Goal: Transaction & Acquisition: Book appointment/travel/reservation

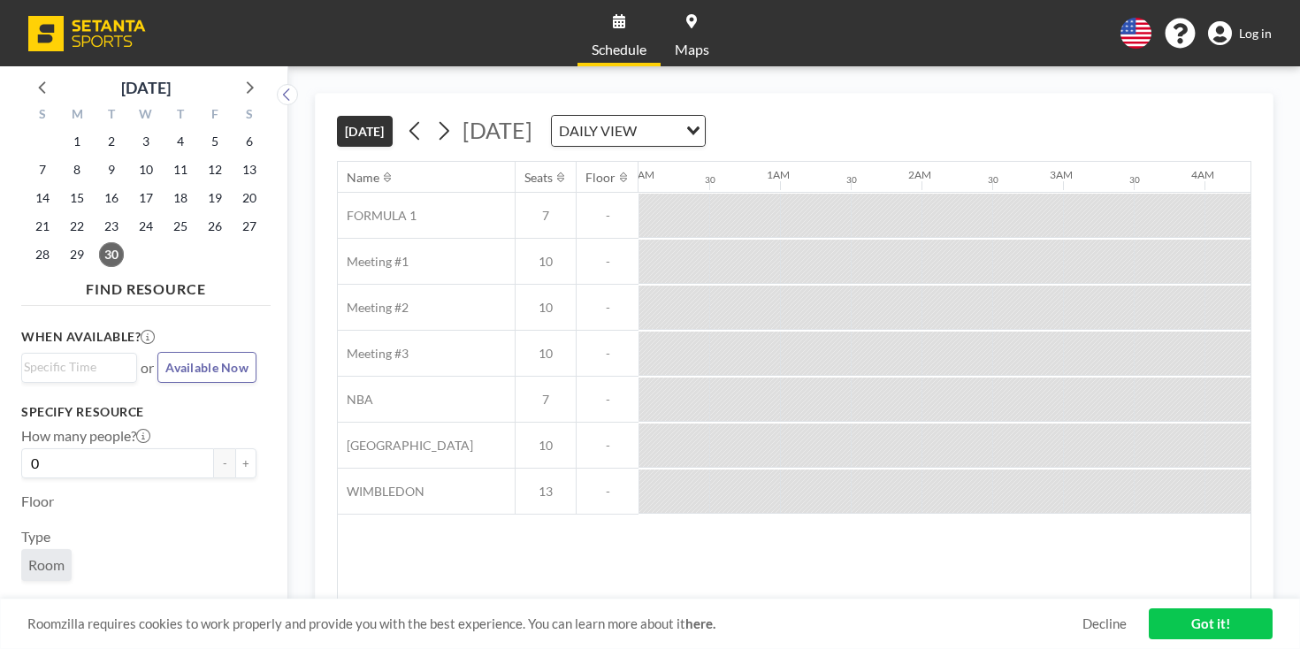
scroll to position [0, 1322]
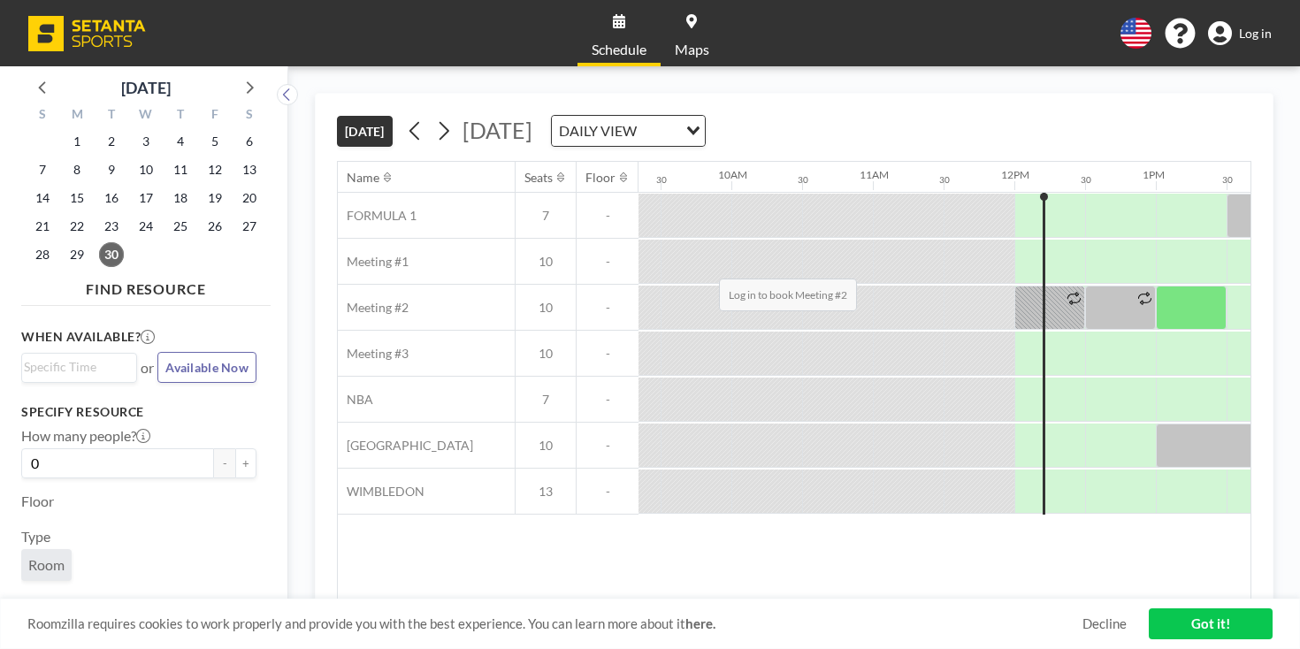
click at [1155, 286] on div at bounding box center [1190, 308] width 71 height 44
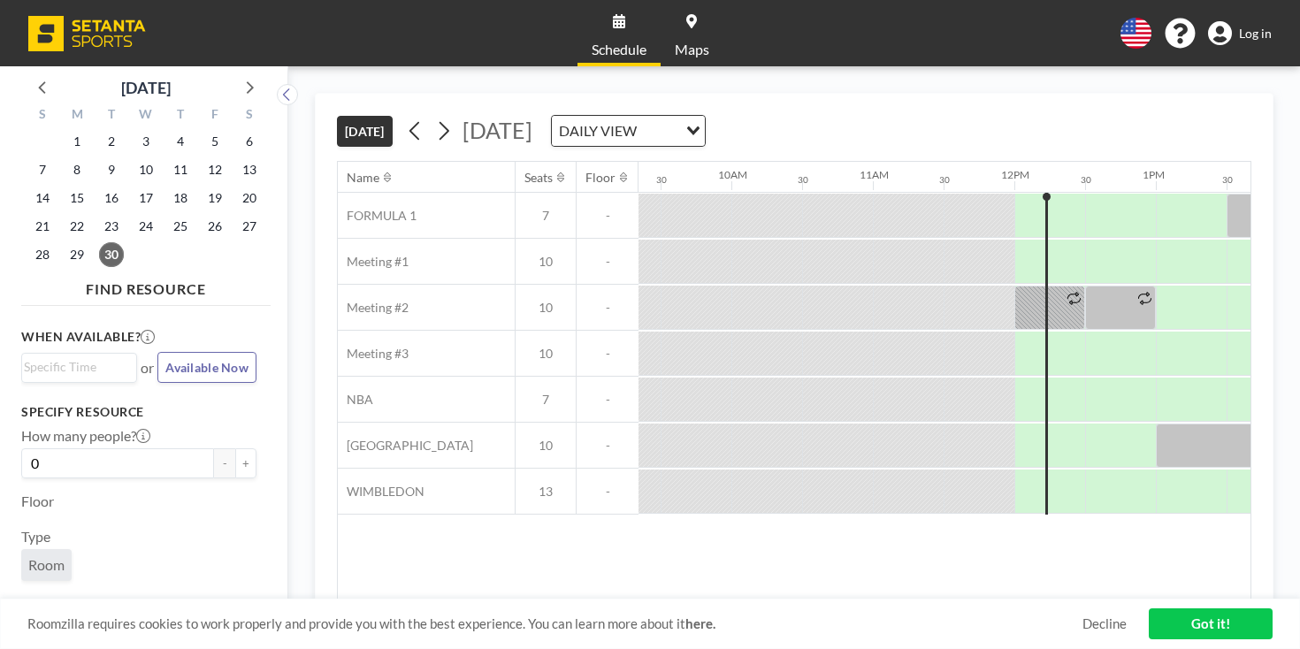
click at [1249, 25] on link "Log in" at bounding box center [1240, 33] width 64 height 25
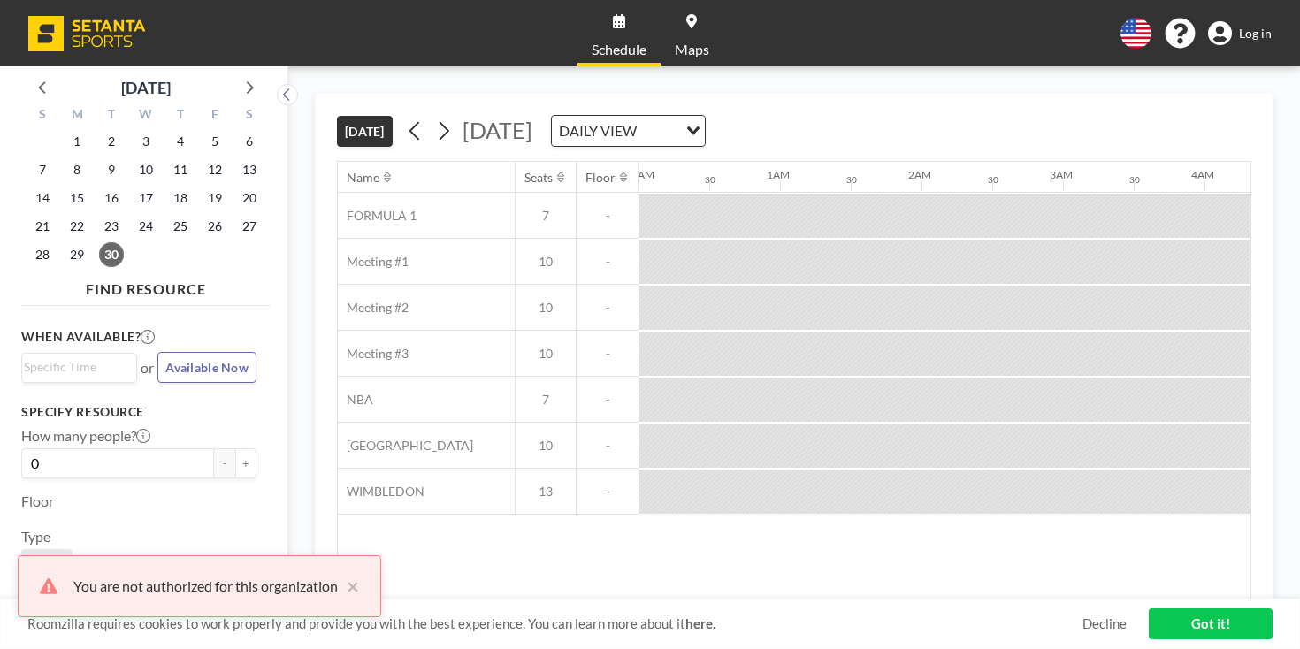
scroll to position [0, 1322]
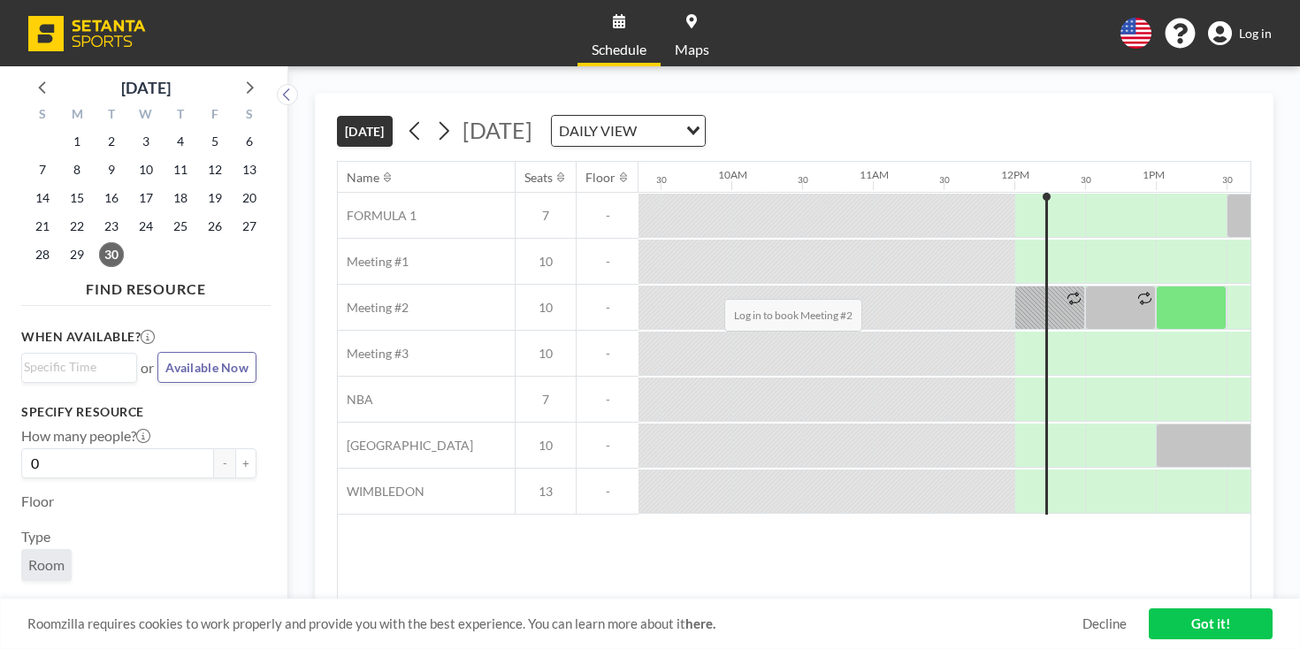
click at [1155, 286] on div at bounding box center [1190, 308] width 71 height 44
click at [1265, 26] on span "Log in" at bounding box center [1255, 34] width 33 height 16
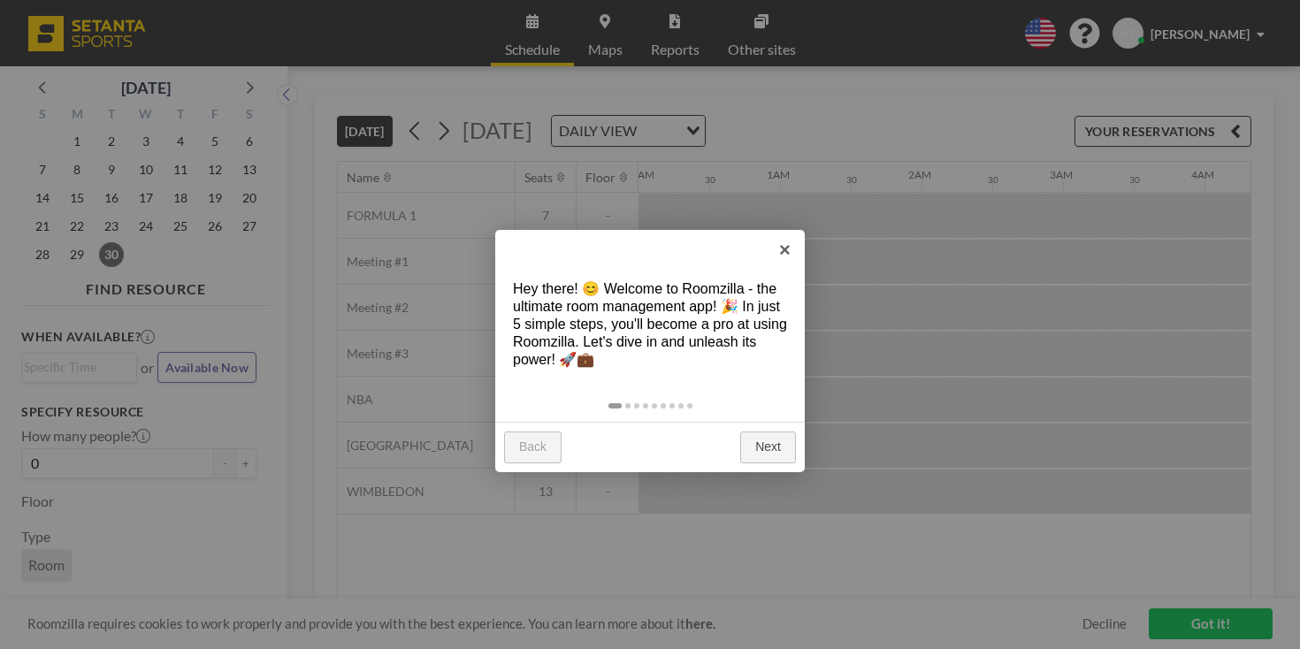
scroll to position [0, 1322]
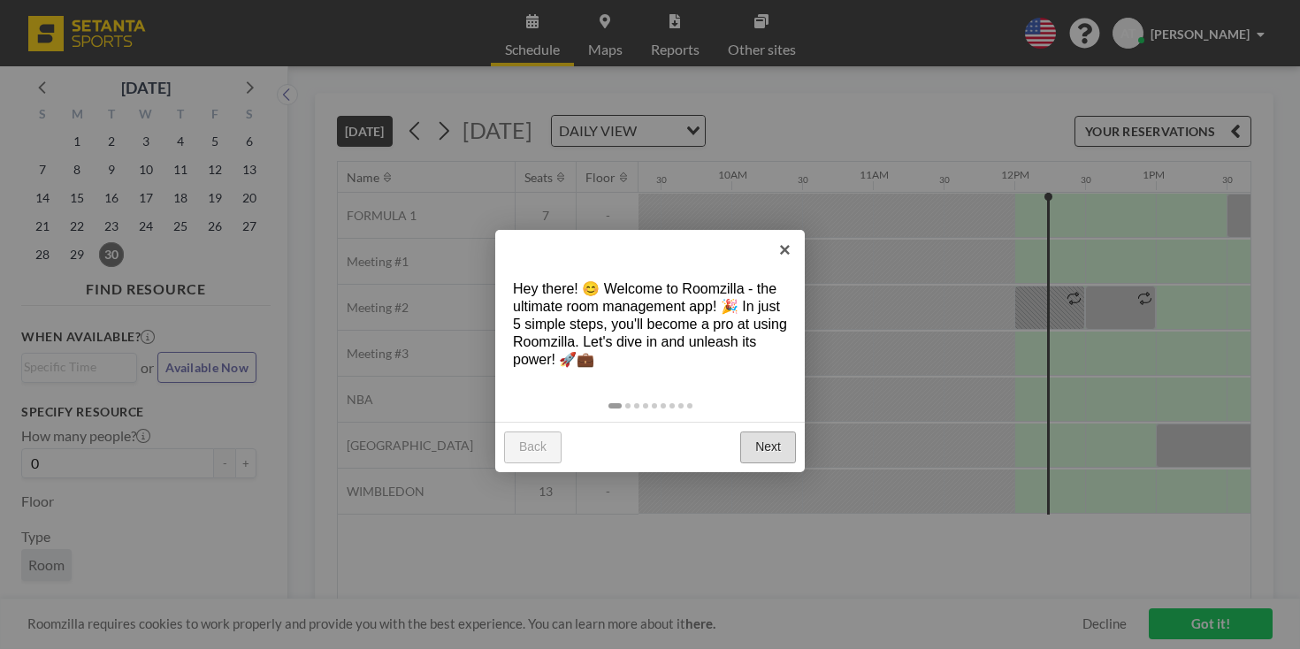
click at [779, 431] on link "Next" at bounding box center [768, 447] width 56 height 32
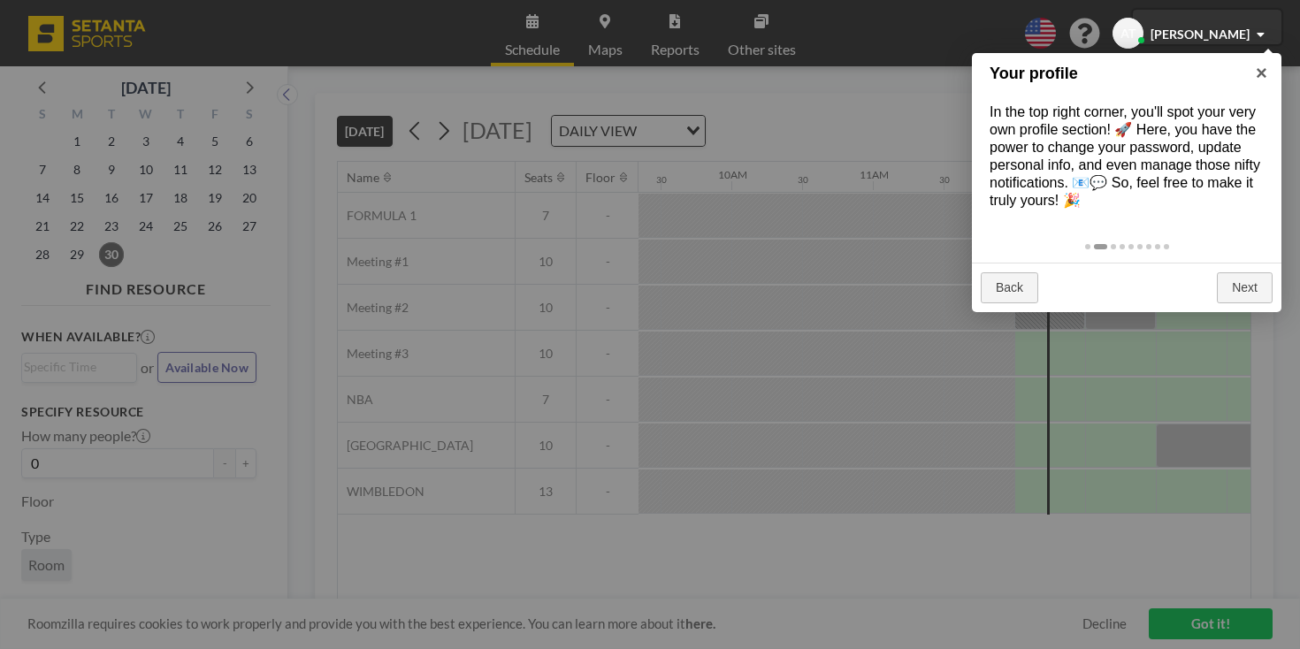
click at [740, 263] on div at bounding box center [650, 324] width 1300 height 649
click at [1251, 31] on div at bounding box center [1206, 27] width 149 height 34
click at [1237, 17] on div at bounding box center [1206, 27] width 149 height 34
click at [1188, 44] on div at bounding box center [650, 324] width 1300 height 649
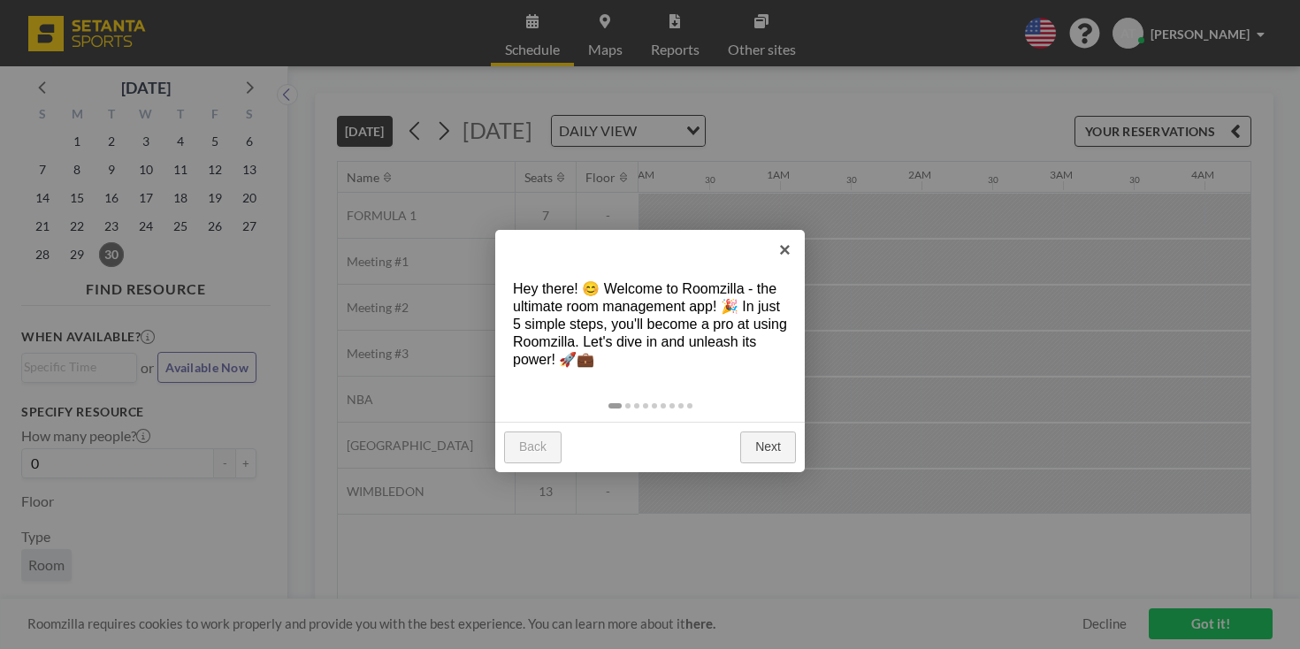
scroll to position [0, 1322]
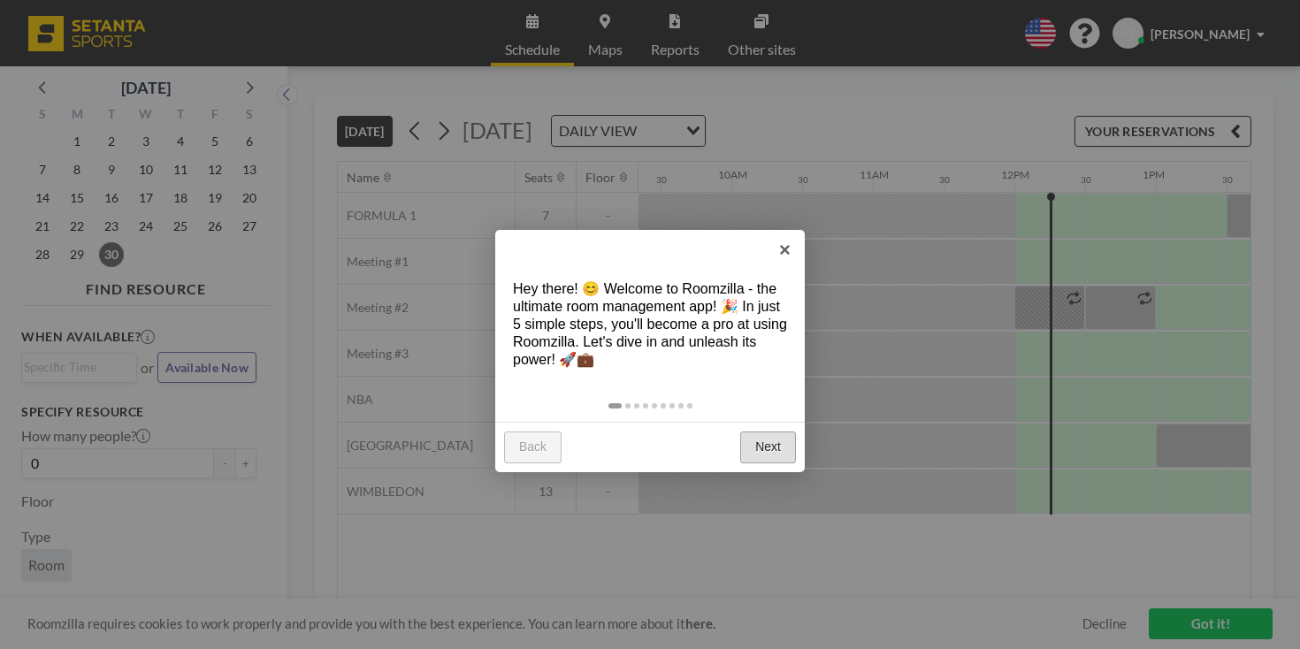
click at [778, 431] on link "Next" at bounding box center [768, 447] width 56 height 32
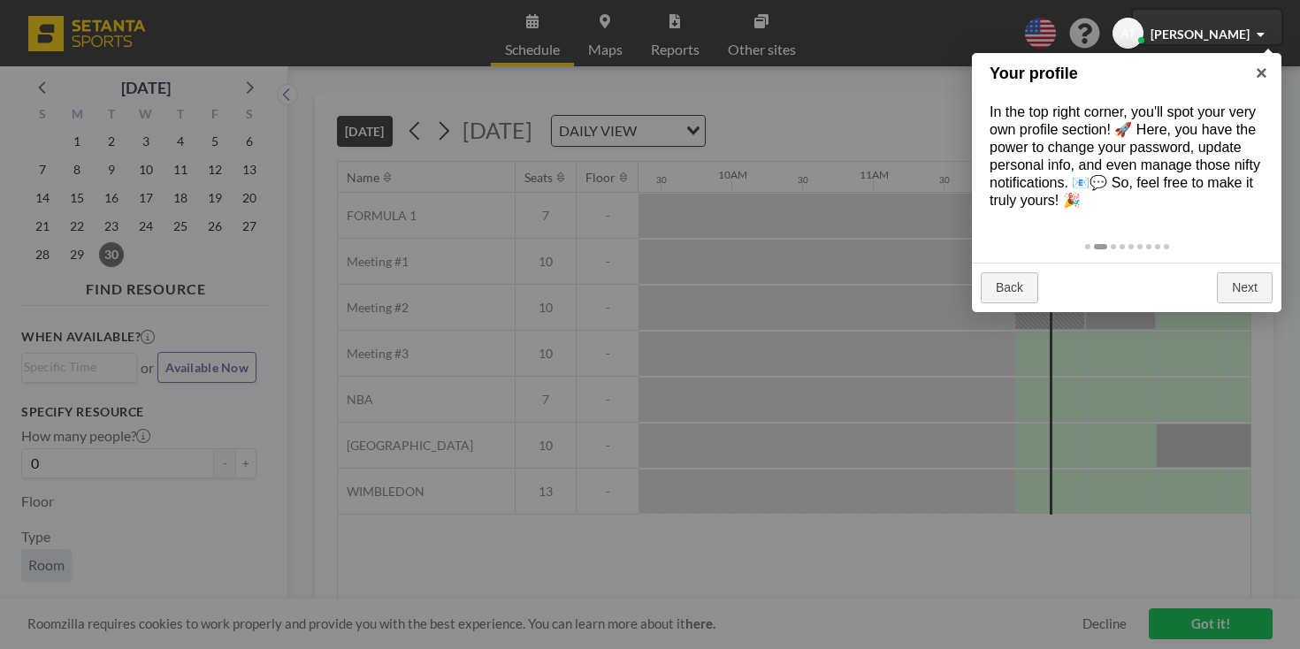
click at [1227, 26] on div at bounding box center [1206, 27] width 149 height 34
click at [1246, 29] on div at bounding box center [1206, 27] width 149 height 34
click at [1263, 29] on div at bounding box center [1206, 27] width 149 height 34
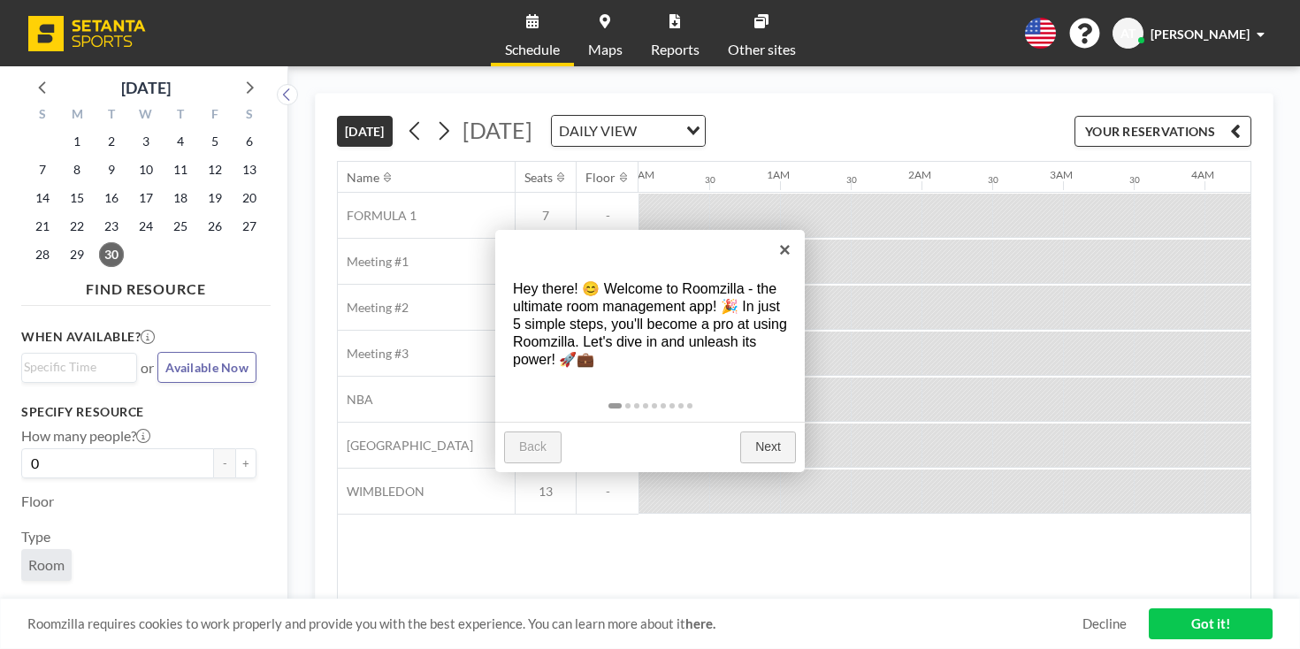
scroll to position [0, 1322]
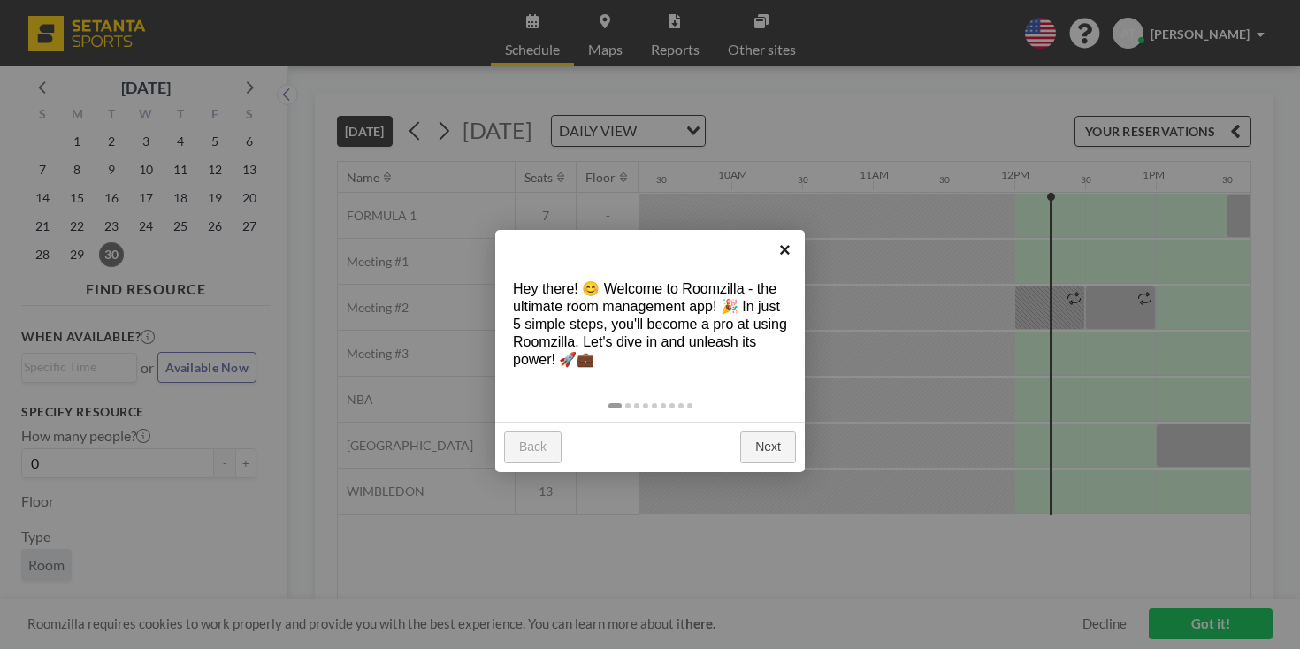
click at [788, 255] on link "×" at bounding box center [785, 250] width 40 height 40
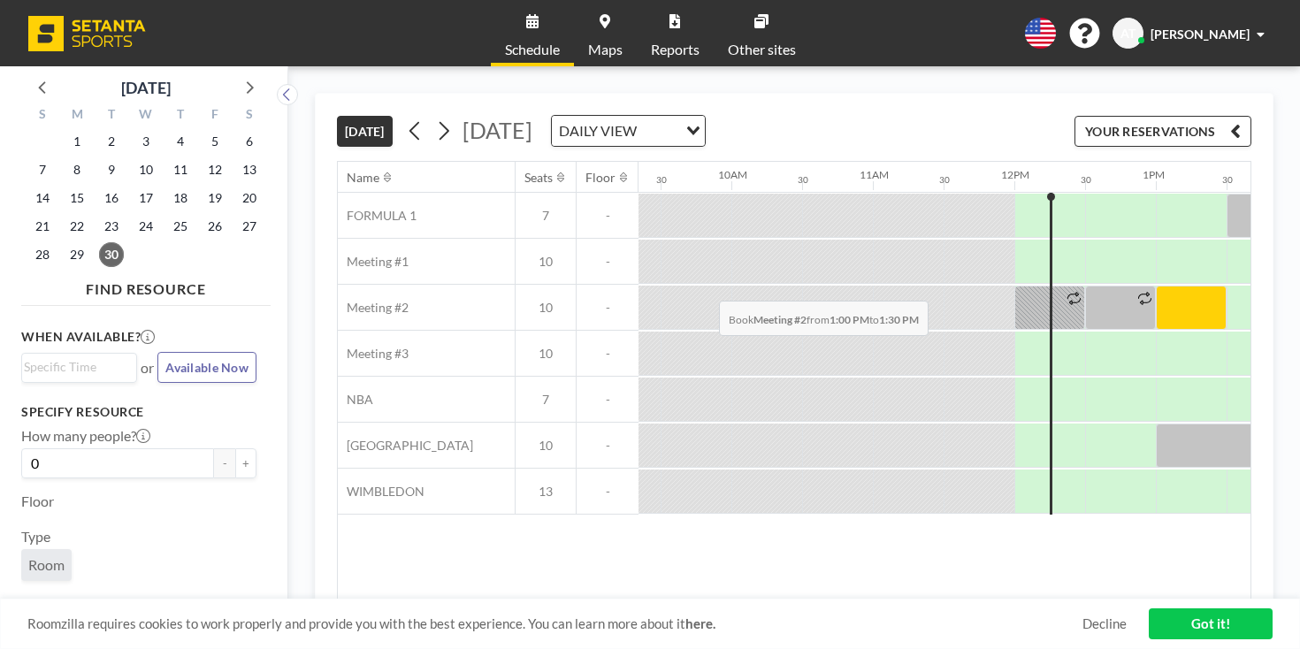
click at [1155, 286] on div at bounding box center [1190, 308] width 71 height 44
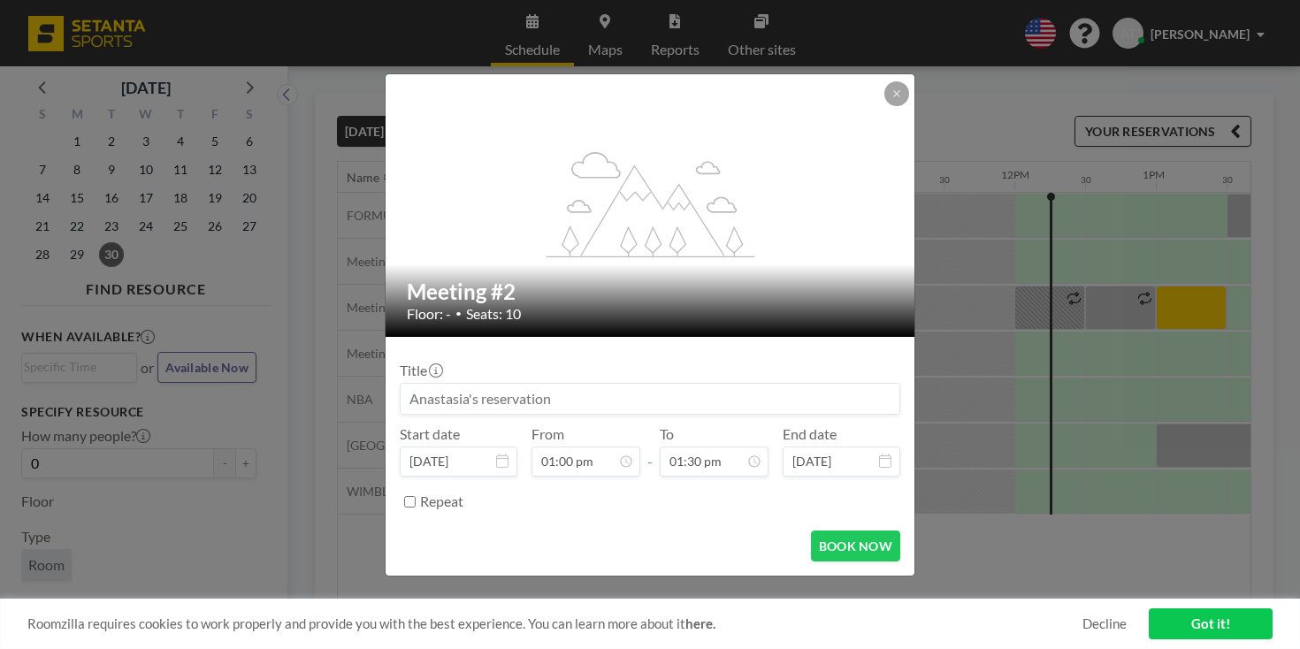
click at [639, 385] on input at bounding box center [649, 399] width 499 height 30
type input "O"
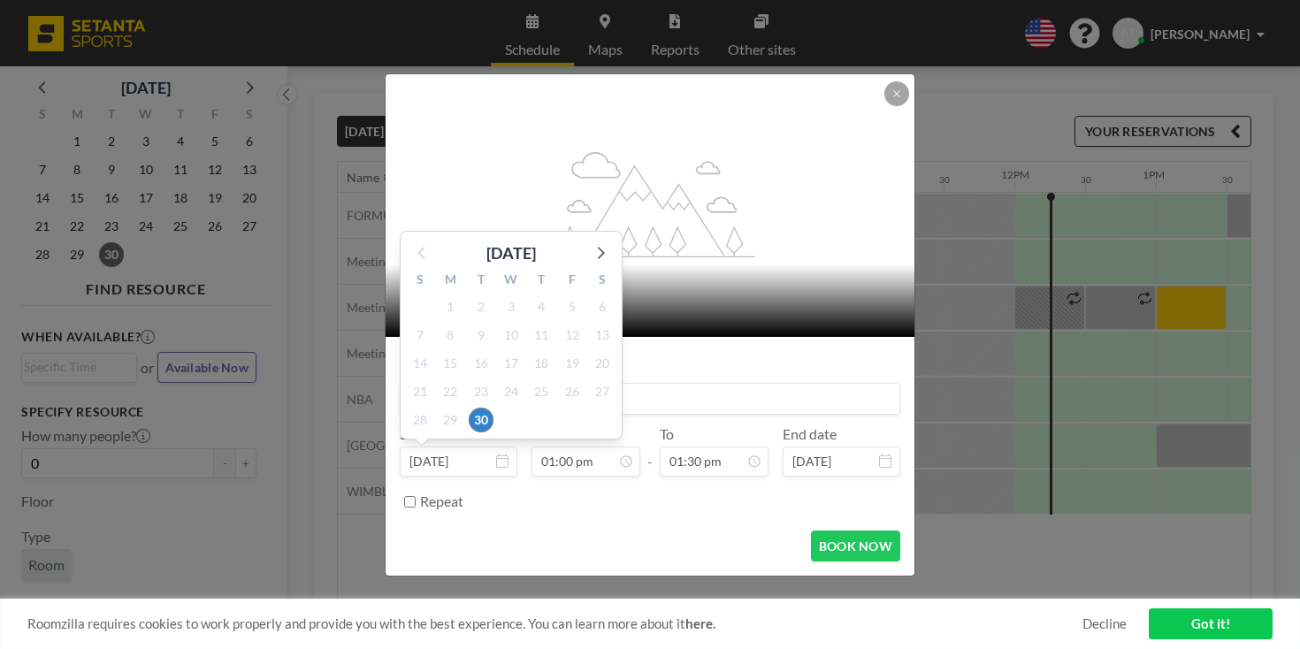
click at [504, 446] on input "[DATE]" at bounding box center [459, 461] width 118 height 30
click at [655, 491] on form "Title Aviator Back-Office Start date [DATE] [DATE] S M T W T F S 31 1 2 3 4 5 6…" at bounding box center [649, 456] width 529 height 239
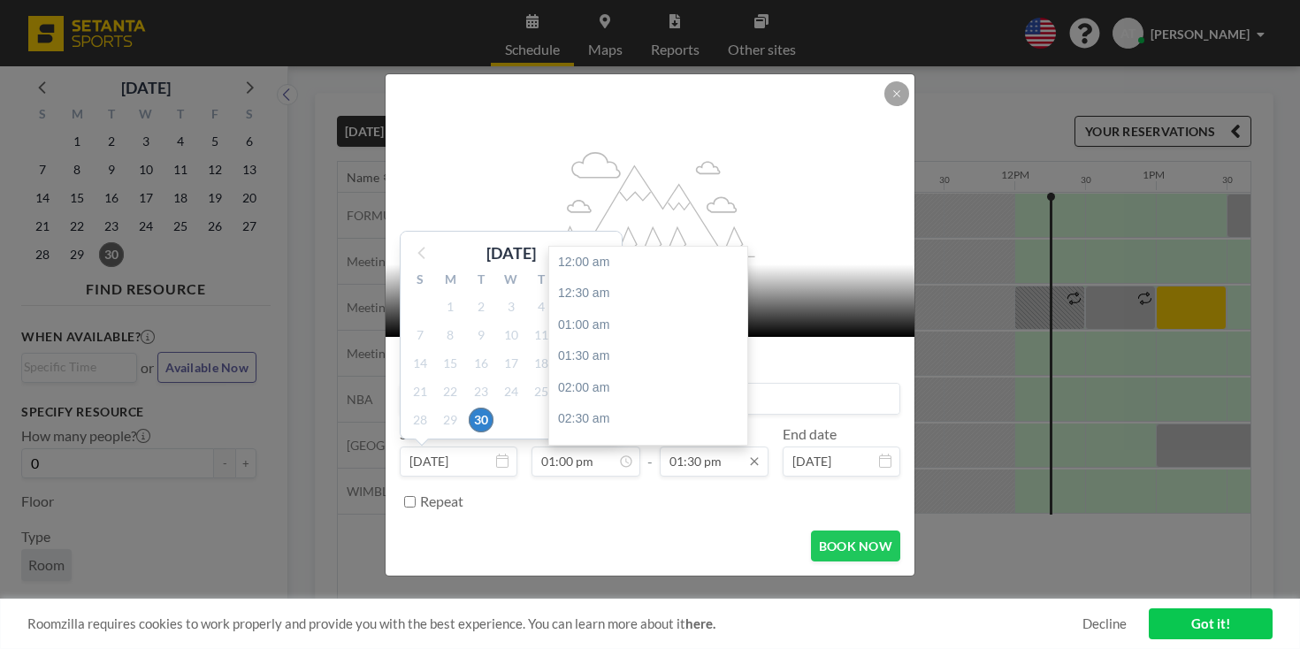
scroll to position [740, 0]
click at [712, 446] on input "01:30 pm" at bounding box center [714, 461] width 109 height 30
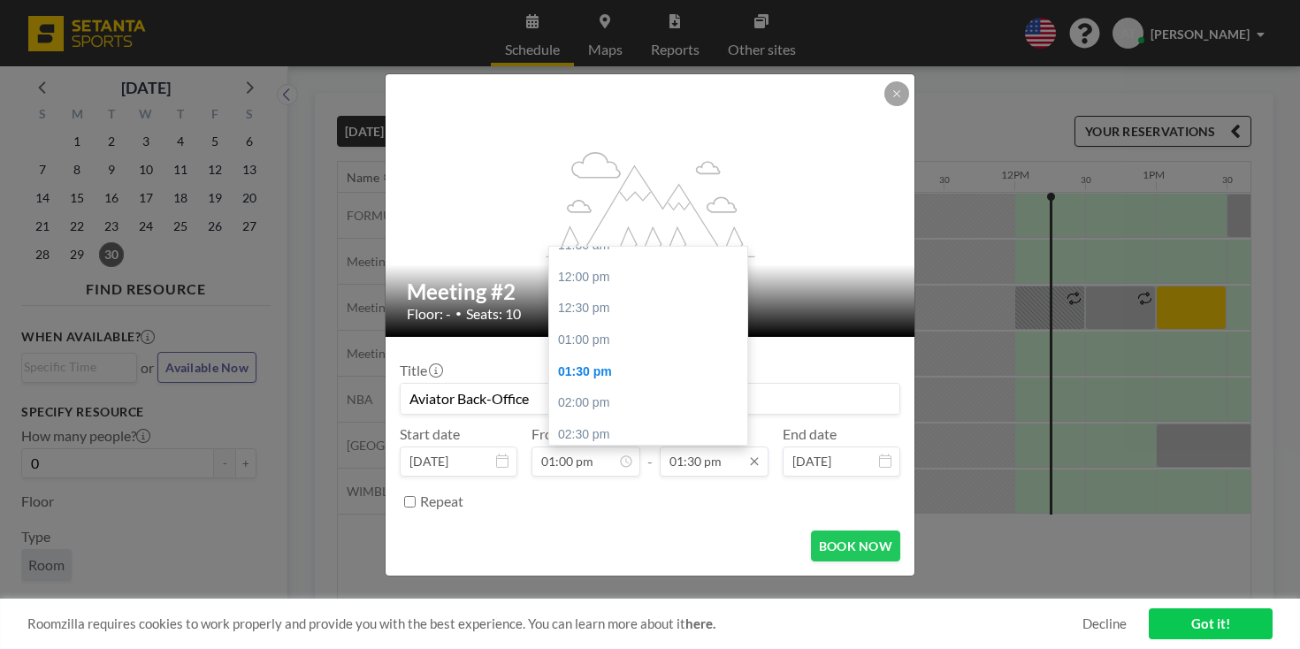
click at [677, 446] on input "01:30 pm" at bounding box center [714, 461] width 109 height 30
click at [618, 387] on div "02:00 pm" at bounding box center [648, 403] width 198 height 32
type input "Aviator Back-Office"
type input "02:00 pm"
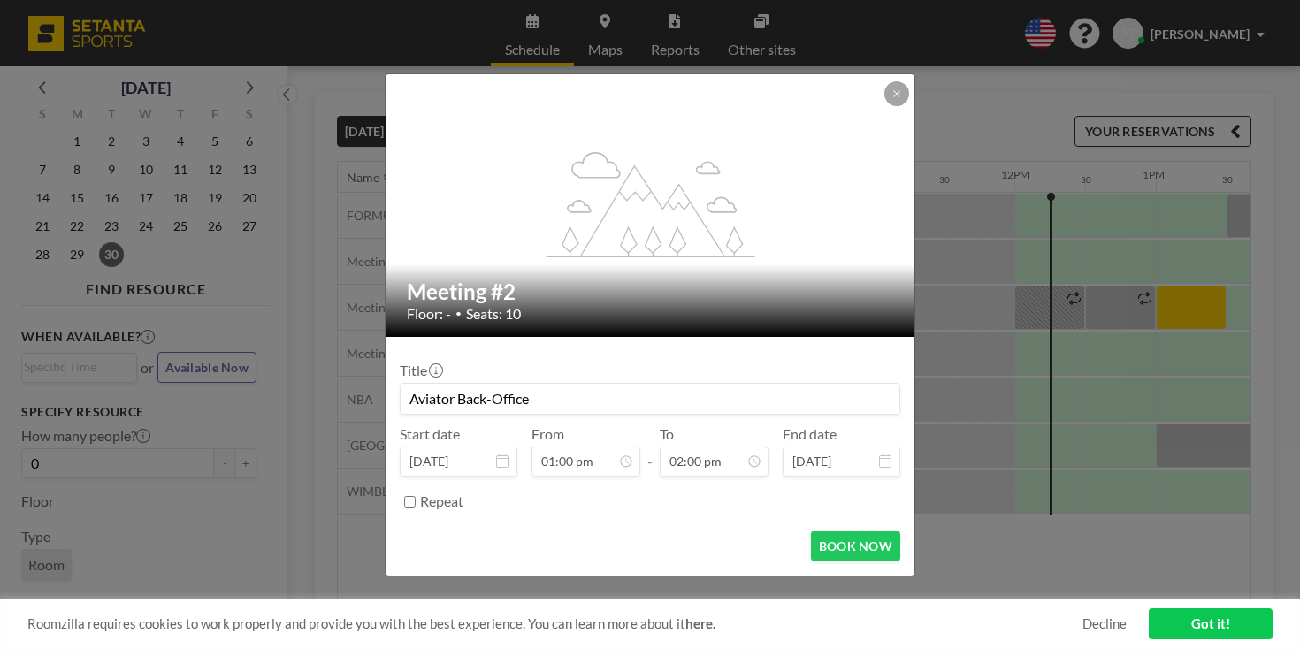
click at [670, 530] on div "BOOK NOW" at bounding box center [650, 545] width 500 height 31
click at [624, 386] on input "Aviator Back-Office" at bounding box center [649, 399] width 499 height 30
click at [832, 530] on button "BOOK NOW" at bounding box center [855, 545] width 89 height 31
type input "Aviator Back-Office - Onboarding"
